Goal: Task Accomplishment & Management: Use online tool/utility

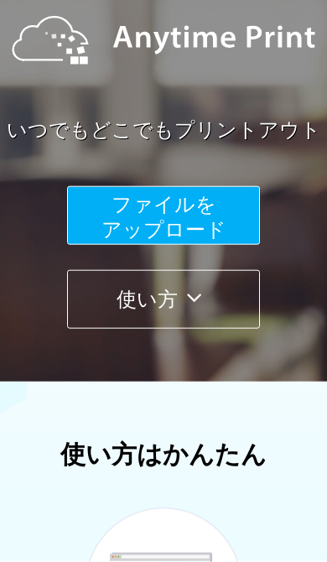
click at [104, 205] on button "ファイルを ​​アップロード" at bounding box center [163, 215] width 193 height 59
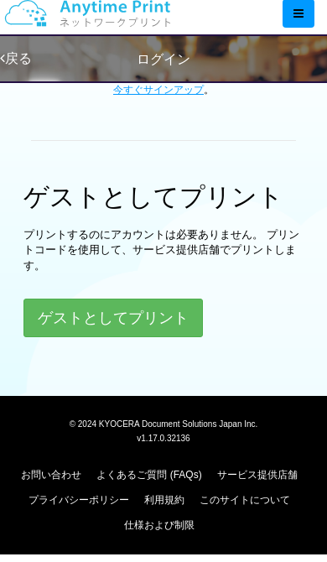
scroll to position [474, 0]
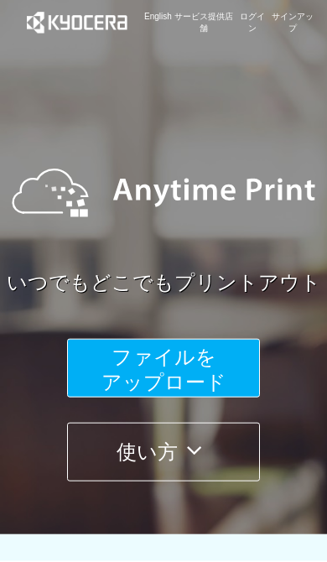
scroll to position [13, 0]
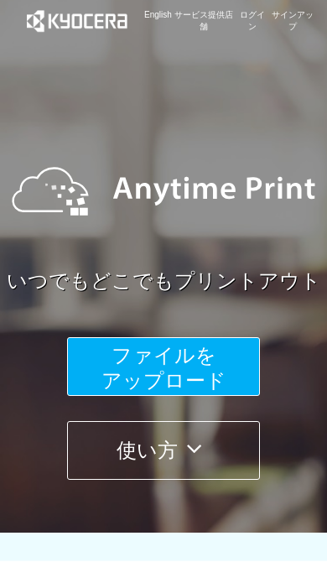
click at [108, 360] on button "ファイルを ​​アップロード" at bounding box center [163, 366] width 193 height 59
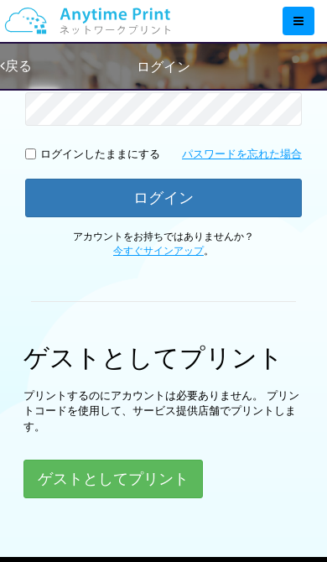
scroll to position [383, 0]
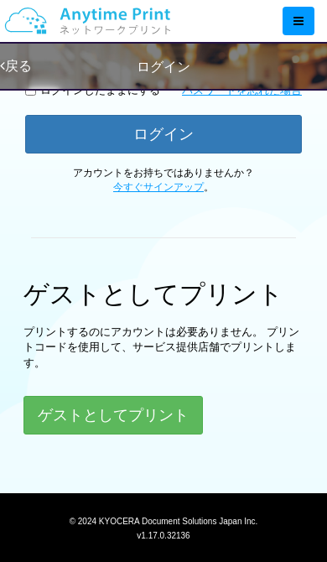
click at [96, 415] on button "ゲストとしてプリント" at bounding box center [112, 415] width 179 height 39
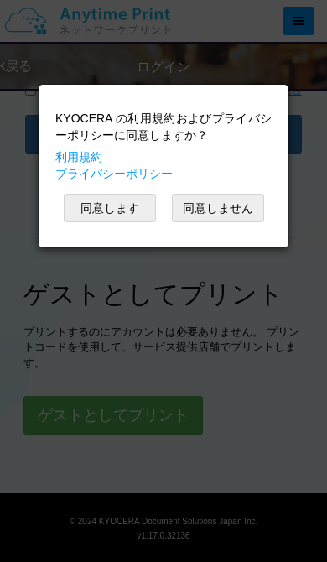
click at [102, 201] on button "同意します" at bounding box center [110, 208] width 92 height 29
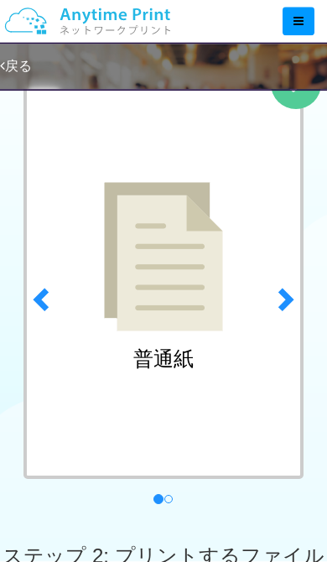
scroll to position [117, 0]
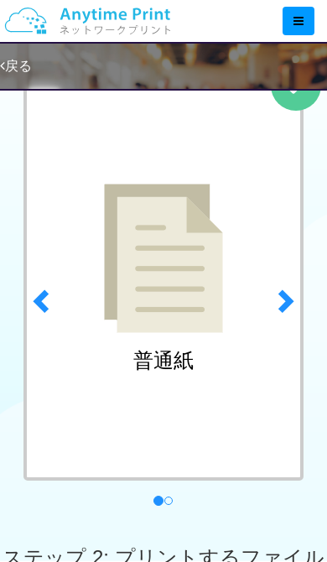
click at [289, 308] on span at bounding box center [284, 300] width 25 height 25
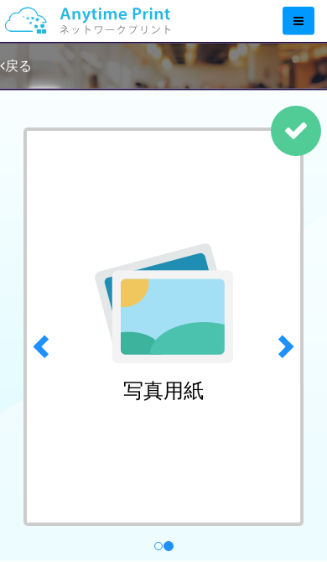
scroll to position [72, 0]
click at [134, 341] on img at bounding box center [164, 303] width 138 height 120
click at [175, 317] on img at bounding box center [164, 303] width 138 height 120
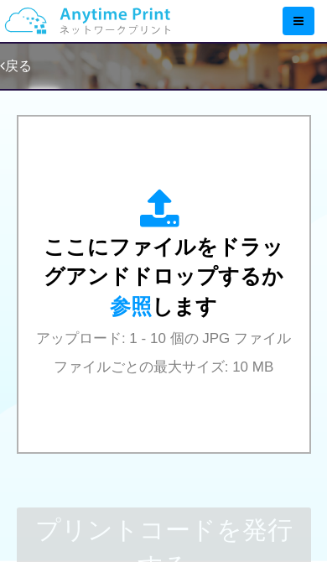
scroll to position [636, 0]
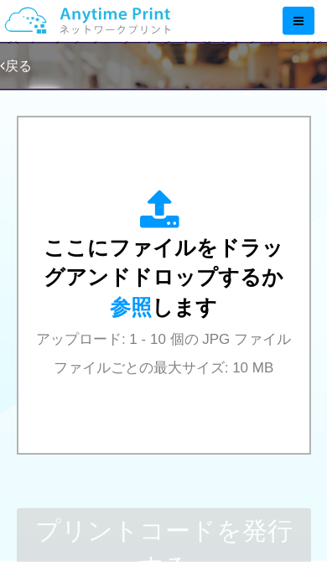
click at [104, 331] on span "アップロード: 1 - 10 個の JPG ファイル ファイルごとの最大サイズ: 10 MB" at bounding box center [163, 353] width 255 height 44
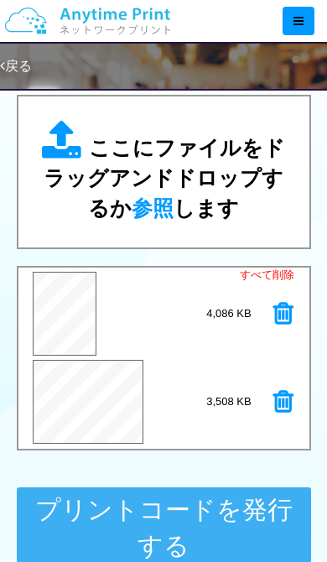
scroll to position [658, 0]
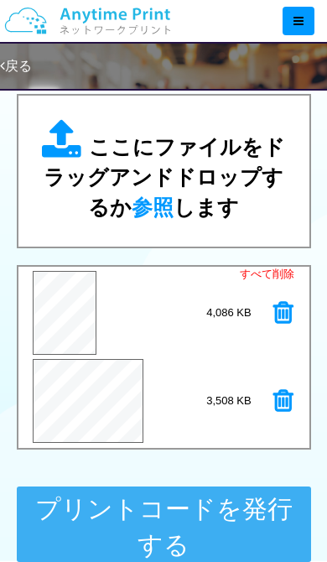
click at [210, 507] on button "プリントコードを発行する" at bounding box center [164, 523] width 294 height 75
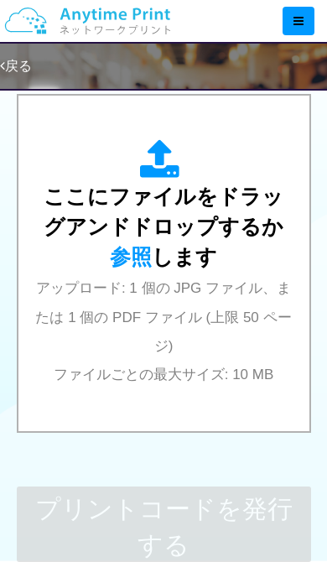
scroll to position [0, 0]
